Goal: Find specific page/section: Find specific page/section

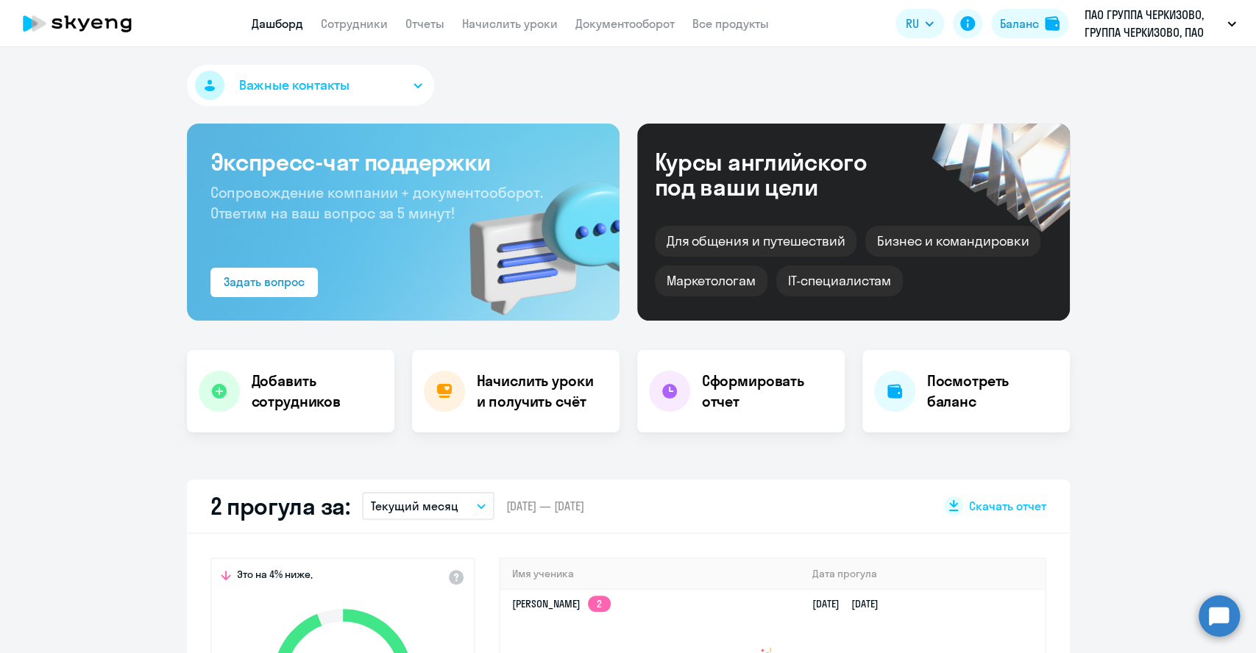
scroll to position [82, 0]
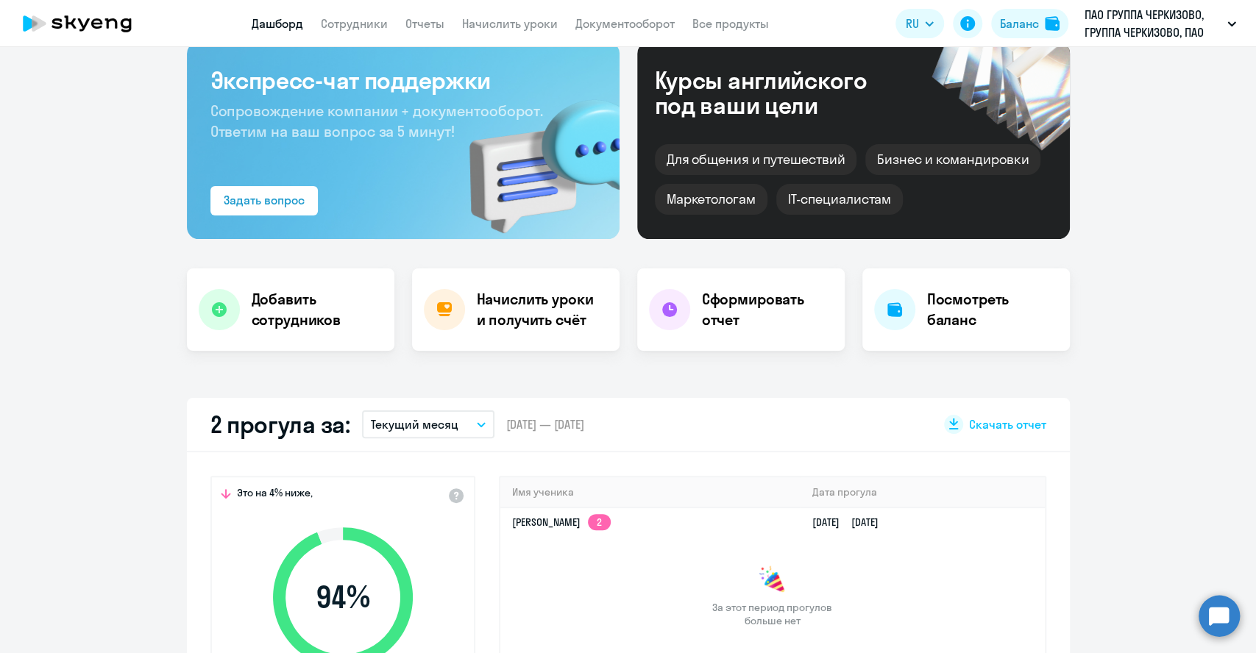
select select "30"
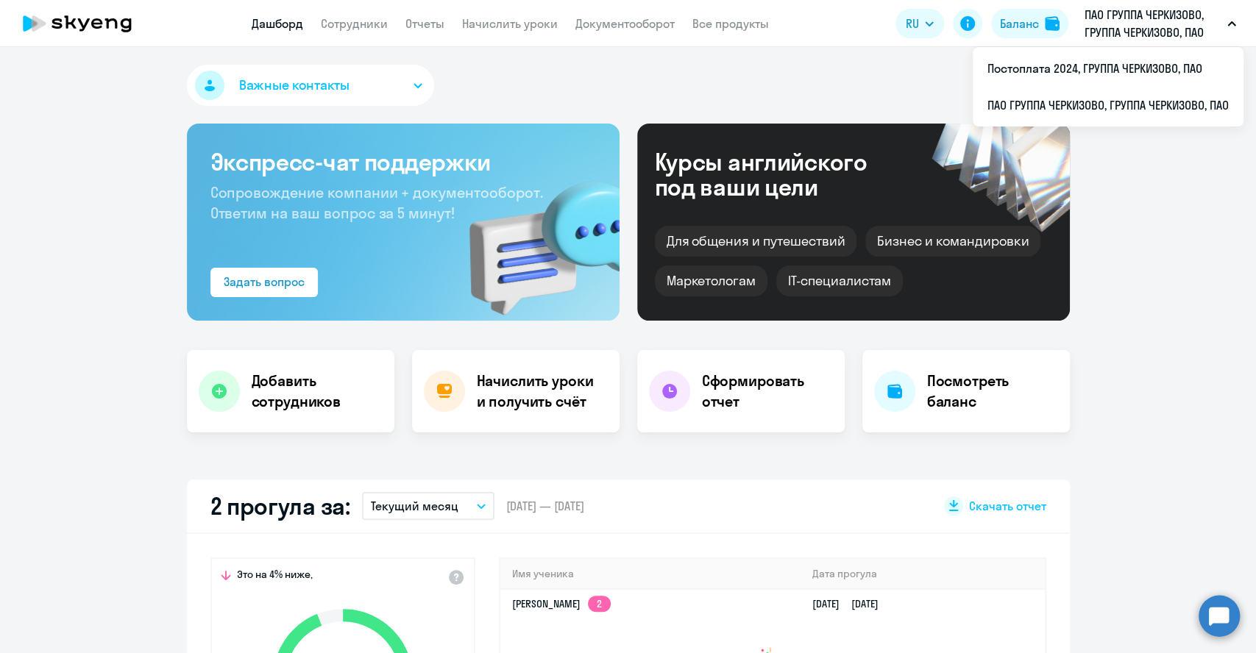
click at [1130, 23] on p "ПАО ГРУППА ЧЕРКИЗОВО, ГРУППА ЧЕРКИЗОВО, ПАО" at bounding box center [1152, 23] width 137 height 35
click at [1124, 21] on p "ПАО ГРУППА ЧЕРКИЗОВО, ГРУППА ЧЕРКИЗОВО, ПАО" at bounding box center [1152, 23] width 137 height 35
click at [1087, 75] on li "Постоплата 2024, ГРУППА ЧЕРКИЗОВО, ПАО" at bounding box center [1107, 68] width 271 height 37
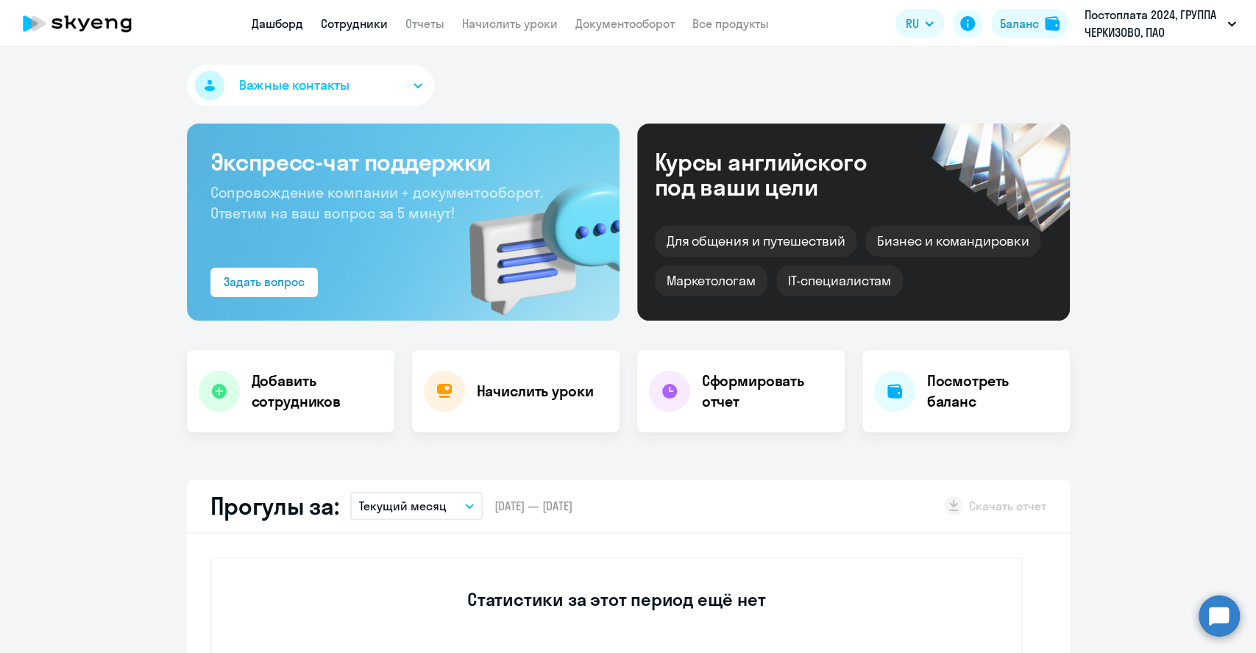
click at [355, 18] on link "Сотрудники" at bounding box center [354, 23] width 67 height 15
select select "30"
